Goal: Find specific fact

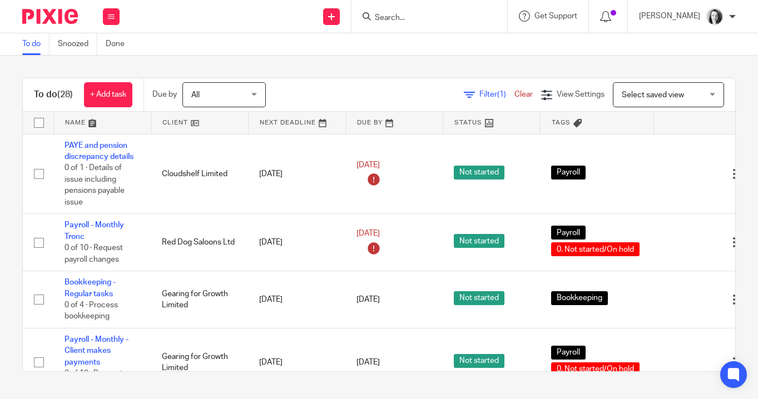
scroll to position [386, 0]
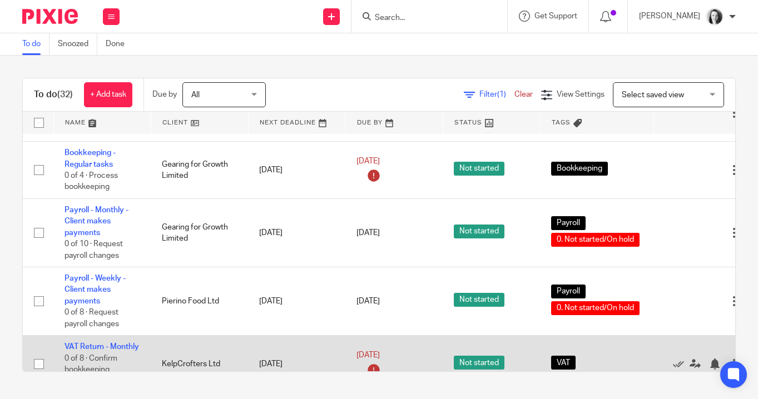
scroll to position [273, 0]
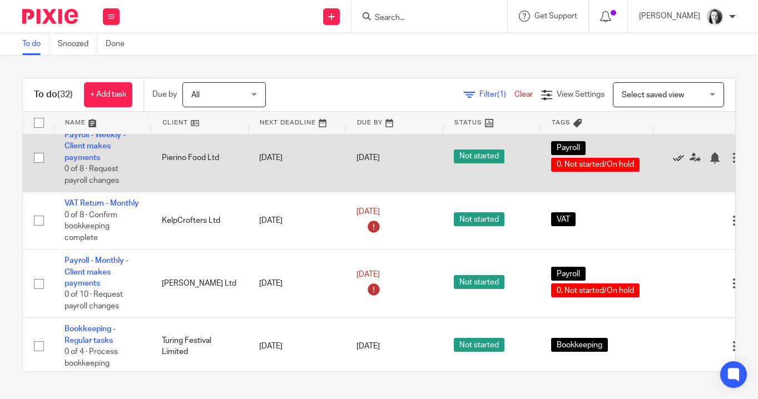
click at [679, 163] on icon at bounding box center [678, 157] width 11 height 11
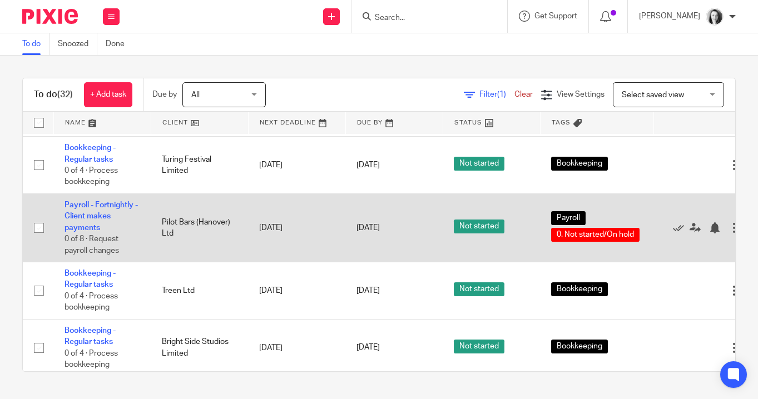
scroll to position [451, 0]
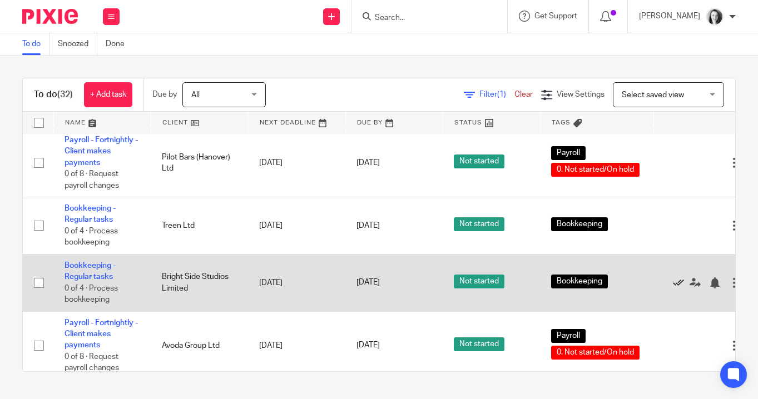
click at [679, 288] on icon at bounding box center [678, 282] width 11 height 11
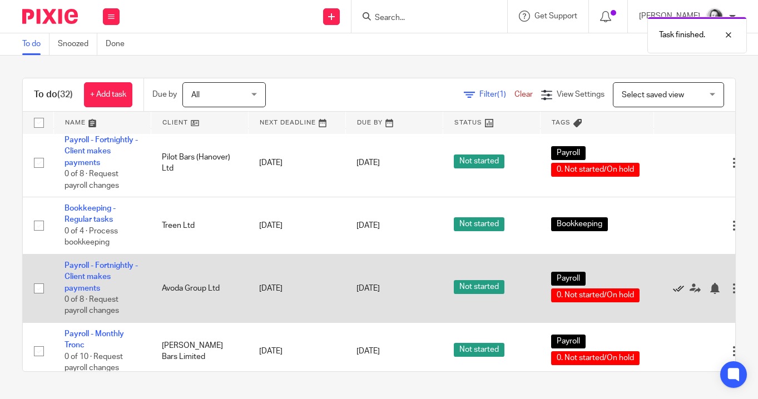
click at [680, 294] on icon at bounding box center [678, 288] width 11 height 11
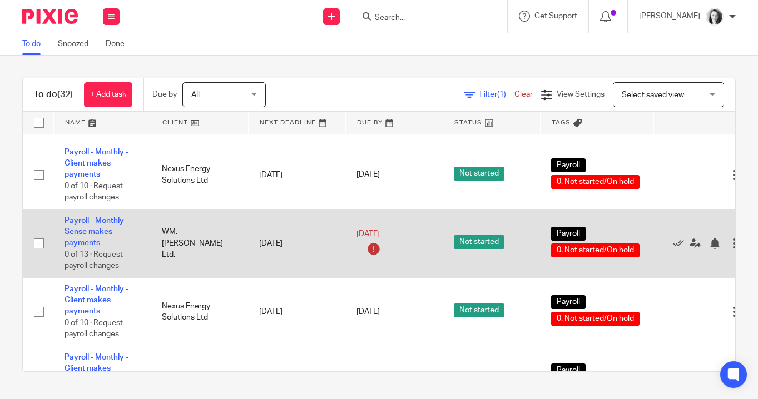
scroll to position [837, 0]
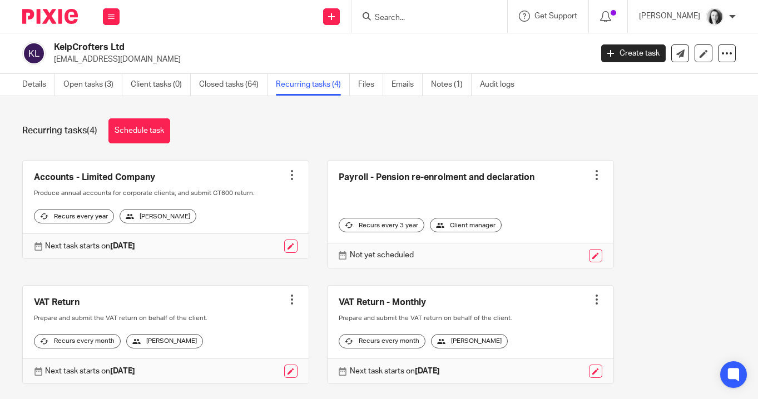
click at [395, 17] on input "Search" at bounding box center [424, 18] width 100 height 10
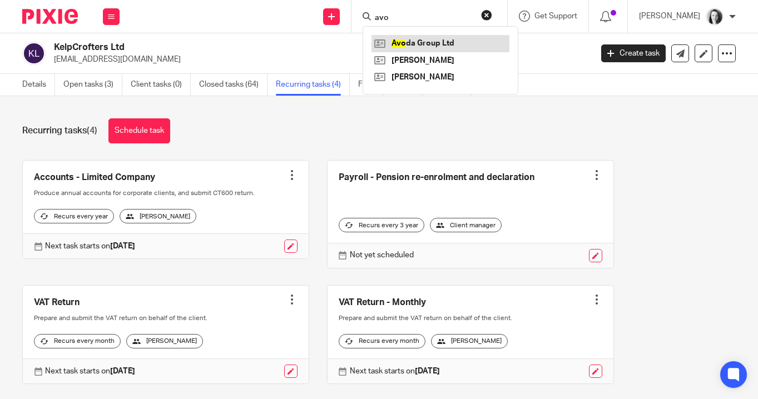
type input "avo"
click at [402, 42] on link at bounding box center [440, 43] width 138 height 17
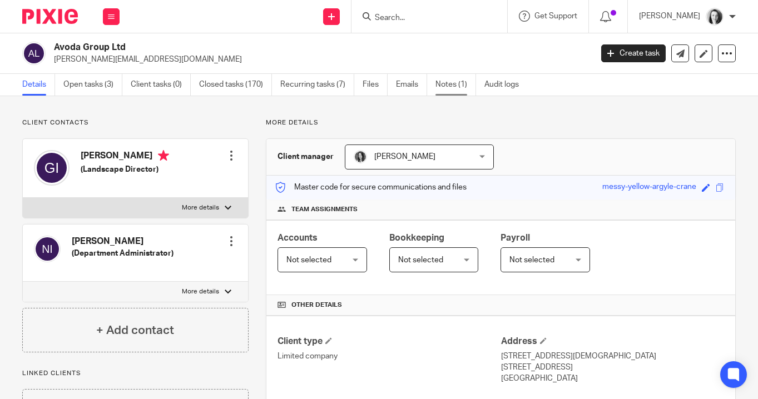
click at [446, 86] on link "Notes (1)" at bounding box center [455, 85] width 41 height 22
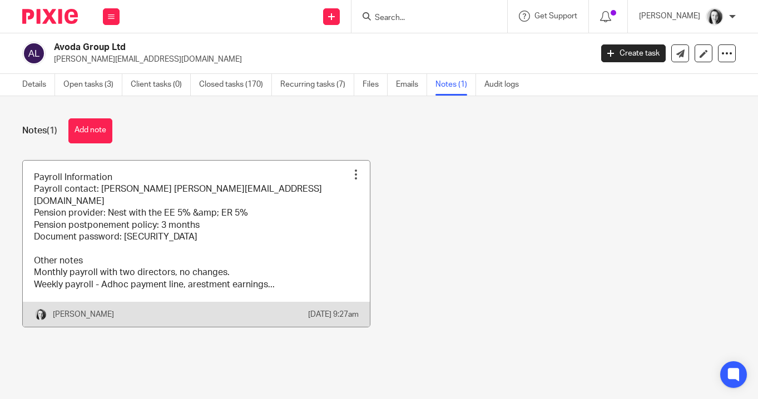
click at [258, 256] on link at bounding box center [196, 244] width 347 height 166
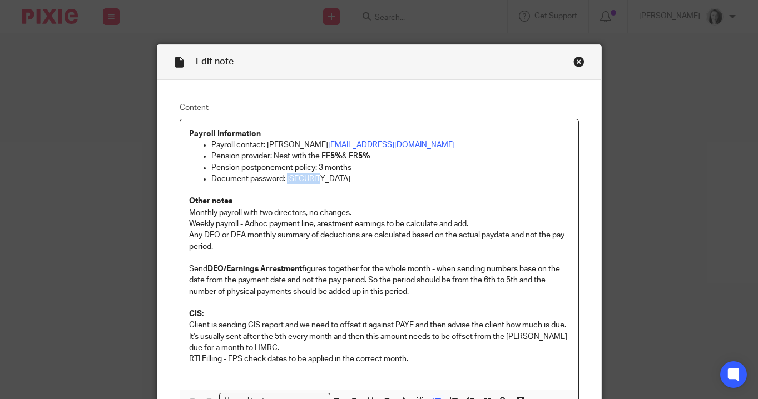
drag, startPoint x: 320, startPoint y: 182, endPoint x: 284, endPoint y: 183, distance: 35.6
click at [284, 183] on p "Document password: [SECURITY_DATA]" at bounding box center [390, 178] width 358 height 11
copy p "Avoda123"
